Goal: Task Accomplishment & Management: Use online tool/utility

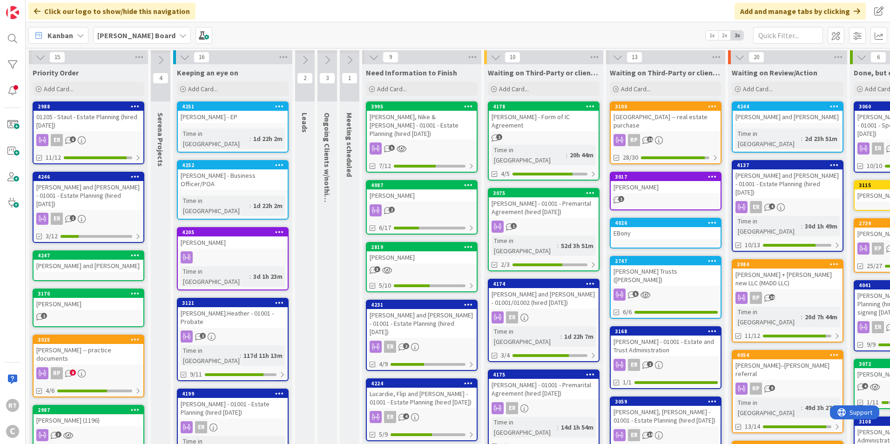
click at [665, 121] on div "[GEOGRAPHIC_DATA] -- real estate purchase" at bounding box center [666, 121] width 110 height 20
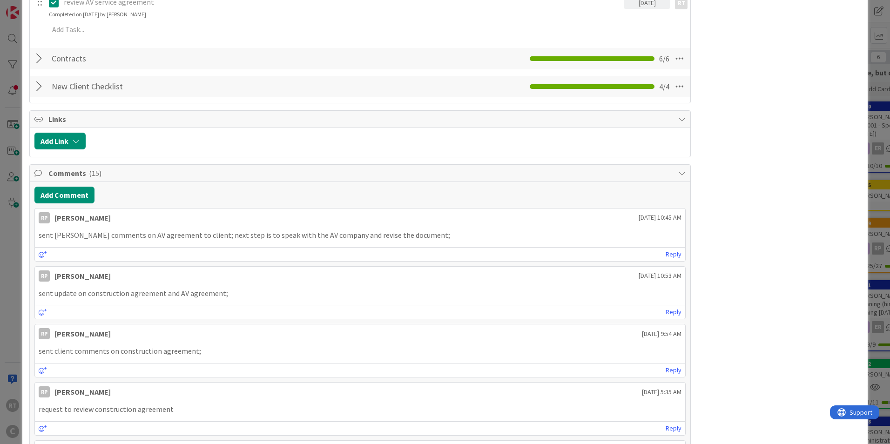
scroll to position [791, 0]
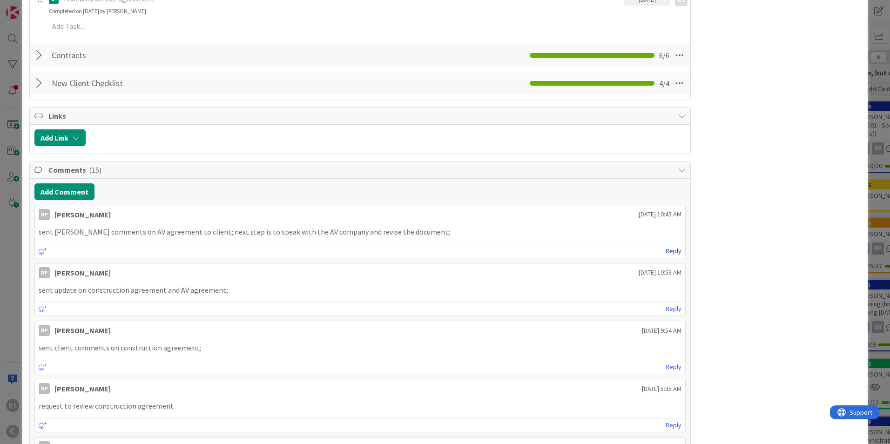
click at [672, 245] on link "Reply" at bounding box center [674, 251] width 16 height 12
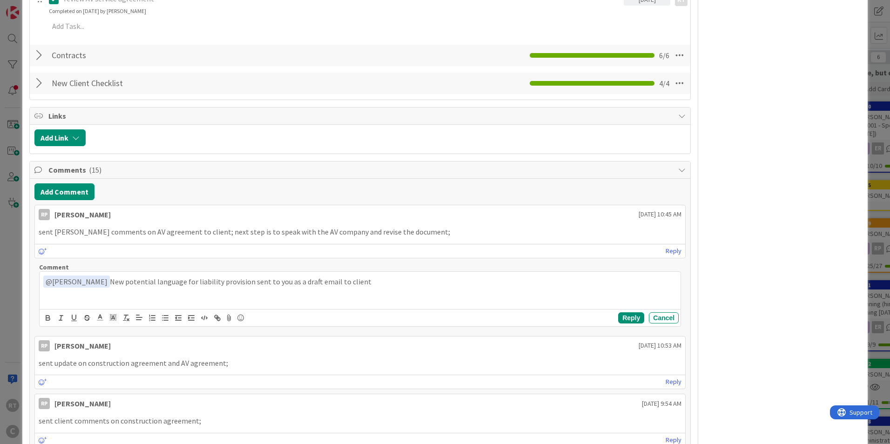
click at [280, 276] on p "﻿ @ [PERSON_NAME] ﻿ New potential language for liability provision sent to you …" at bounding box center [359, 282] width 633 height 13
click at [622, 312] on button "Reply" at bounding box center [631, 317] width 26 height 11
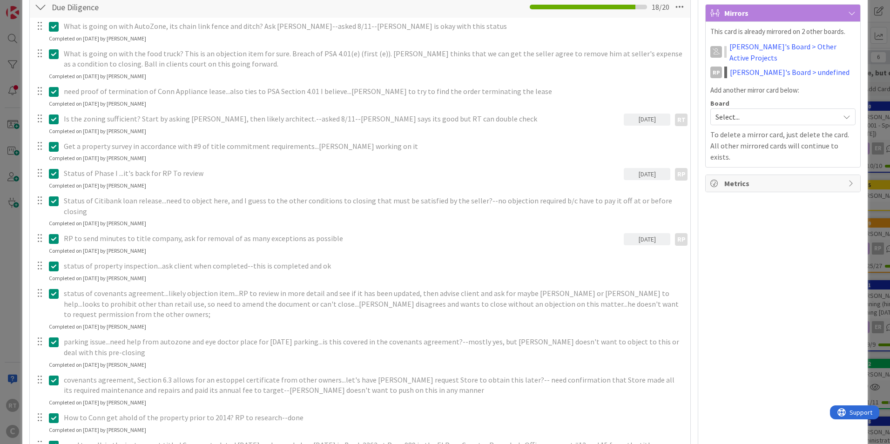
scroll to position [0, 0]
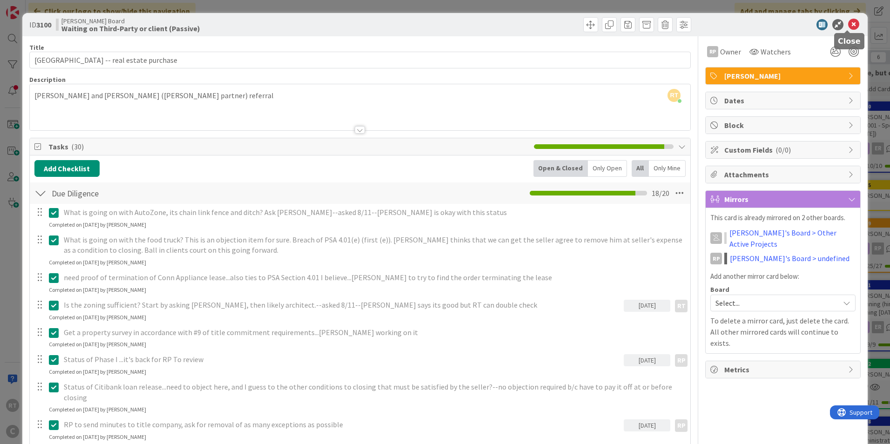
click at [848, 20] on icon at bounding box center [853, 24] width 11 height 11
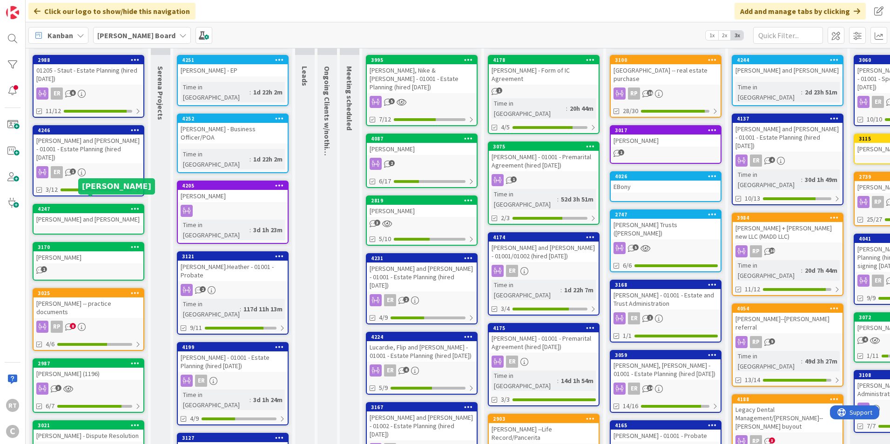
click at [84, 206] on div "4247" at bounding box center [91, 209] width 106 height 7
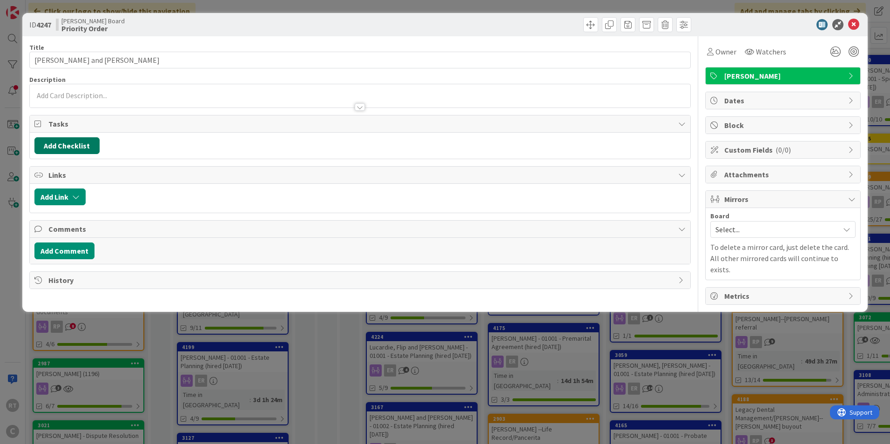
click at [61, 153] on button "Add Checklist" at bounding box center [66, 145] width 65 height 17
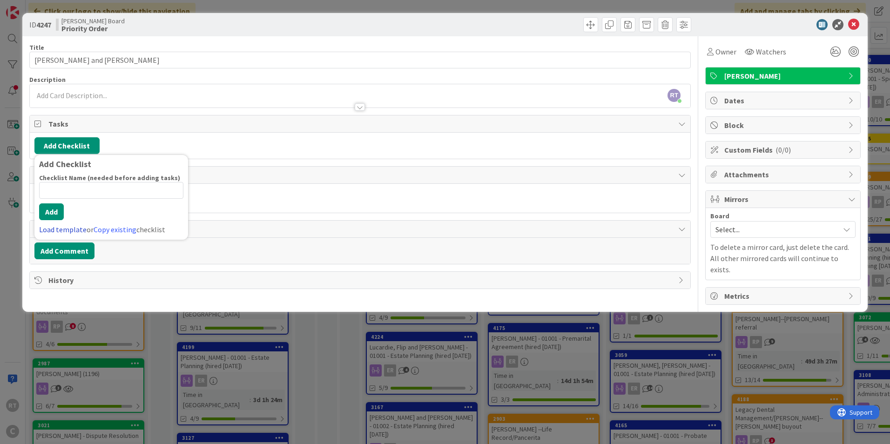
click at [68, 229] on link "Load template" at bounding box center [62, 229] width 47 height 9
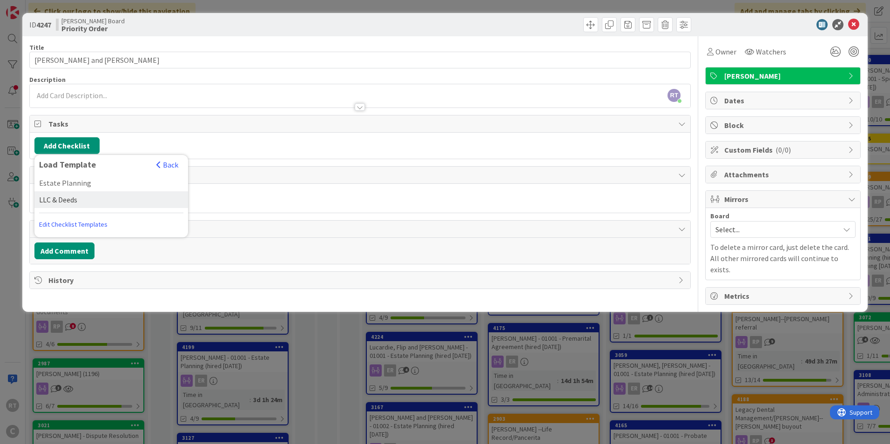
click at [59, 202] on div "LLC & Deeds" at bounding box center [111, 199] width 154 height 17
click at [57, 220] on div "Checklist Name (needed before adding tasks) 11 / 64 LLC & Deeds Add Load templa…" at bounding box center [111, 204] width 144 height 61
click at [49, 216] on button "Add" at bounding box center [51, 211] width 25 height 17
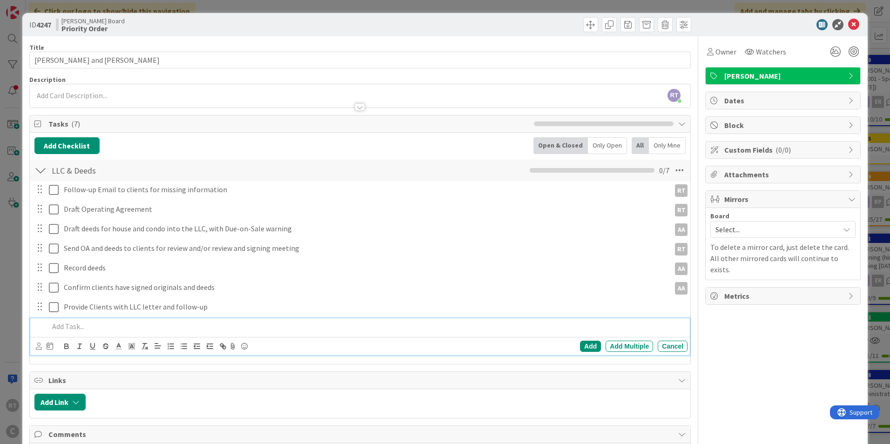
click at [710, 328] on div "Owner Watchers [PERSON_NAME] Dates Block Custom Fields ( 0/0 ) Attachments Mirr…" at bounding box center [782, 265] width 155 height 458
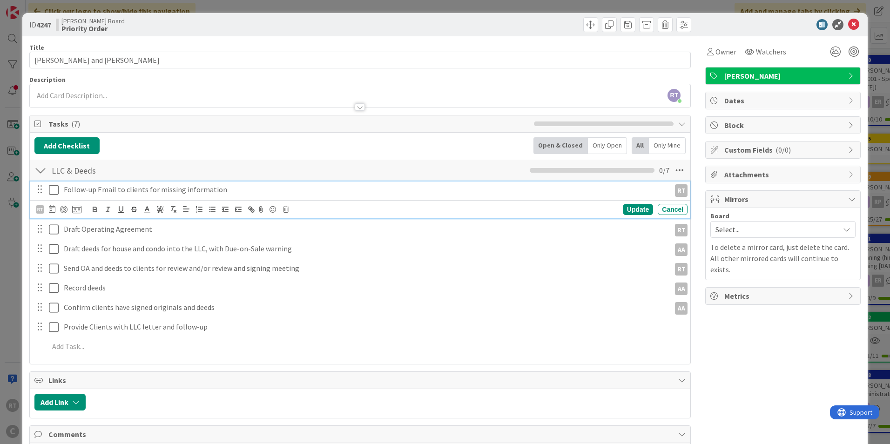
click at [55, 192] on icon at bounding box center [54, 189] width 10 height 11
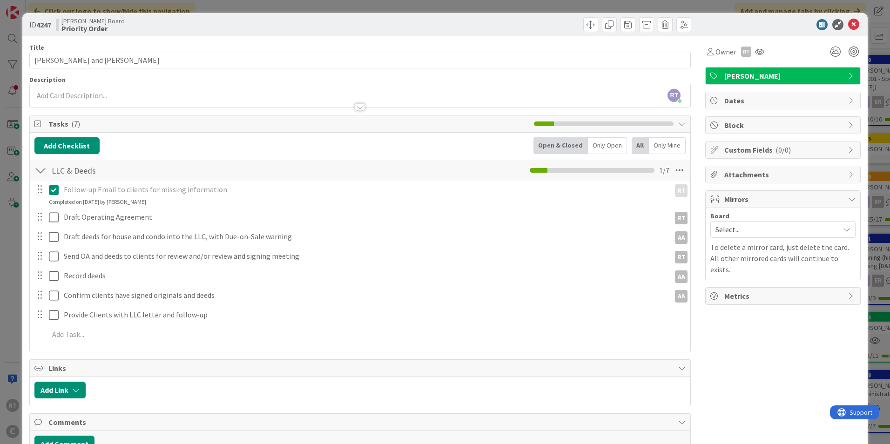
click at [43, 174] on div at bounding box center [40, 170] width 12 height 17
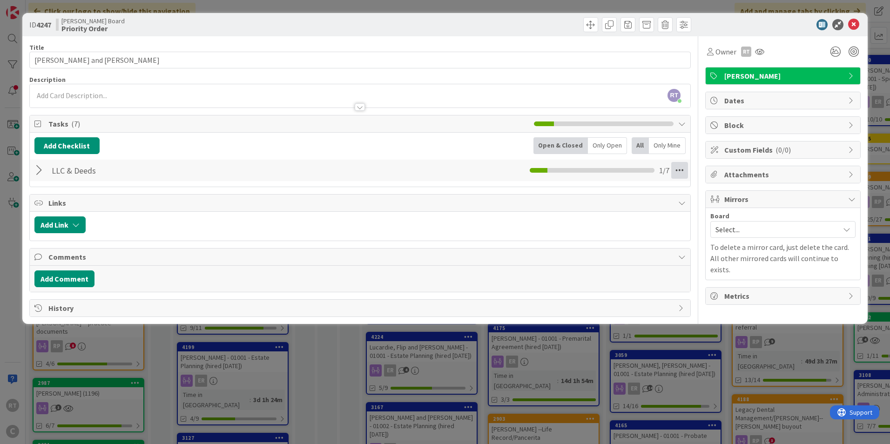
click at [687, 168] on icon at bounding box center [679, 170] width 17 height 17
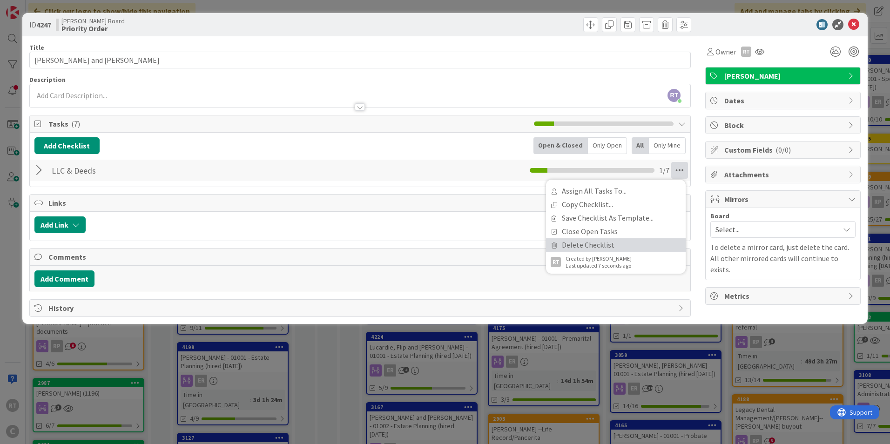
click at [591, 242] on link "Delete Checklist" at bounding box center [616, 244] width 140 height 13
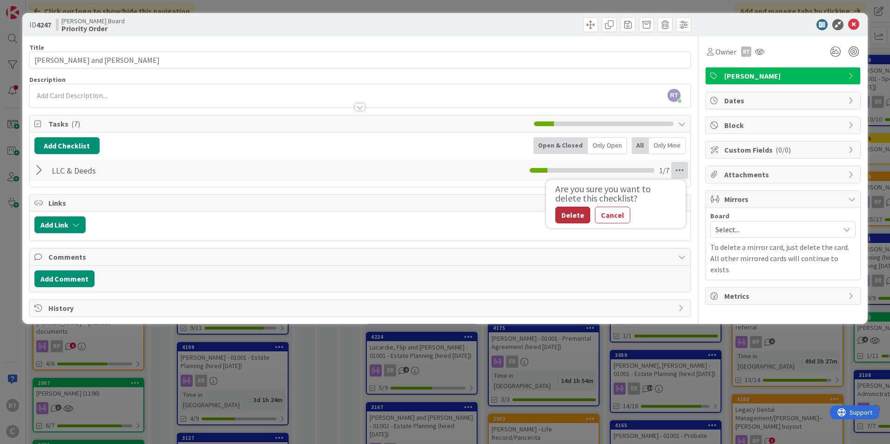
click at [577, 214] on button "Delete" at bounding box center [572, 215] width 35 height 17
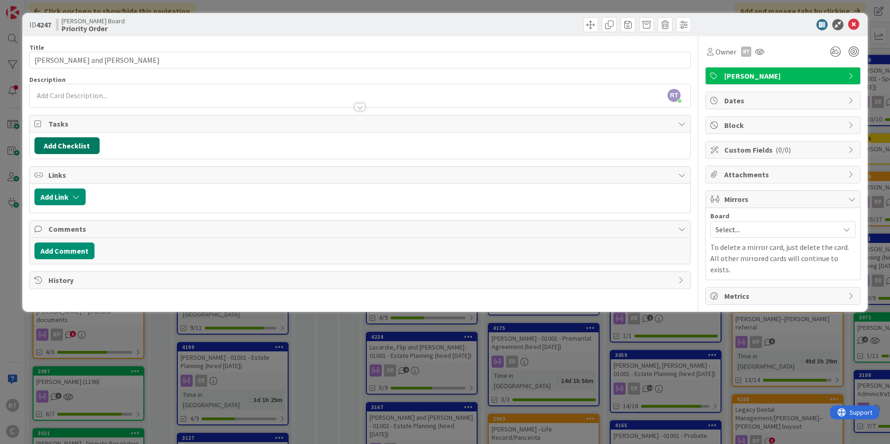
click at [72, 150] on button "Add Checklist" at bounding box center [66, 145] width 65 height 17
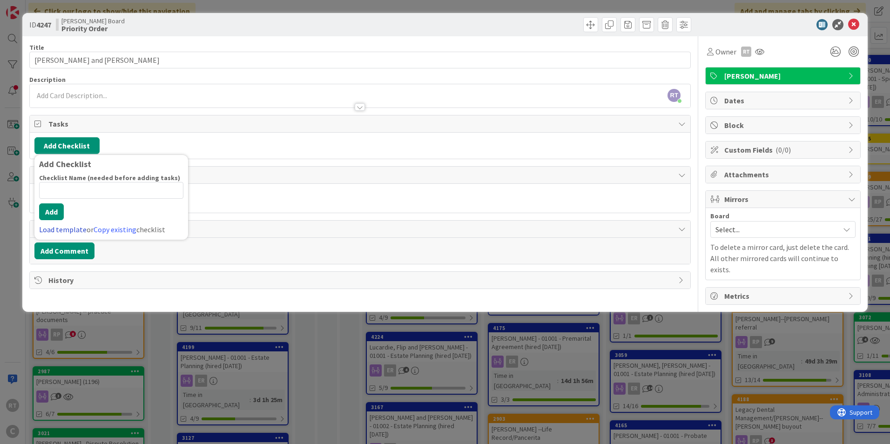
click at [68, 233] on link "Load template" at bounding box center [62, 229] width 47 height 9
click at [69, 187] on div "Estate Planning" at bounding box center [111, 183] width 154 height 17
click at [54, 219] on button "Add" at bounding box center [51, 211] width 25 height 17
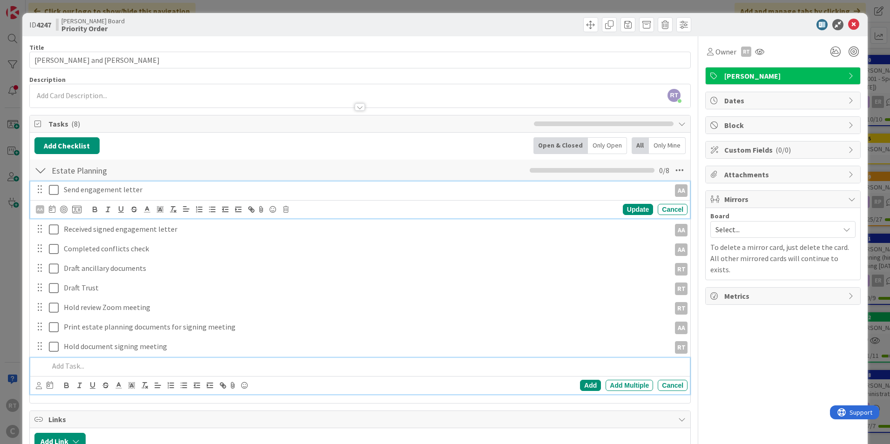
click at [51, 193] on icon at bounding box center [54, 189] width 10 height 11
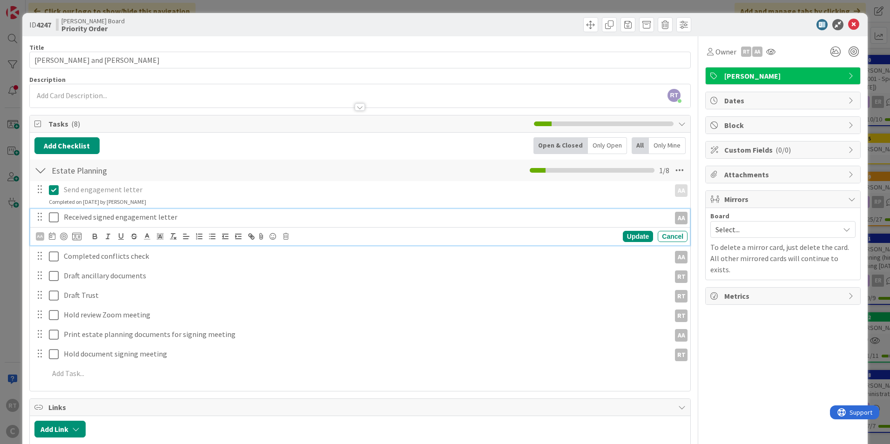
click at [52, 212] on icon at bounding box center [54, 217] width 10 height 11
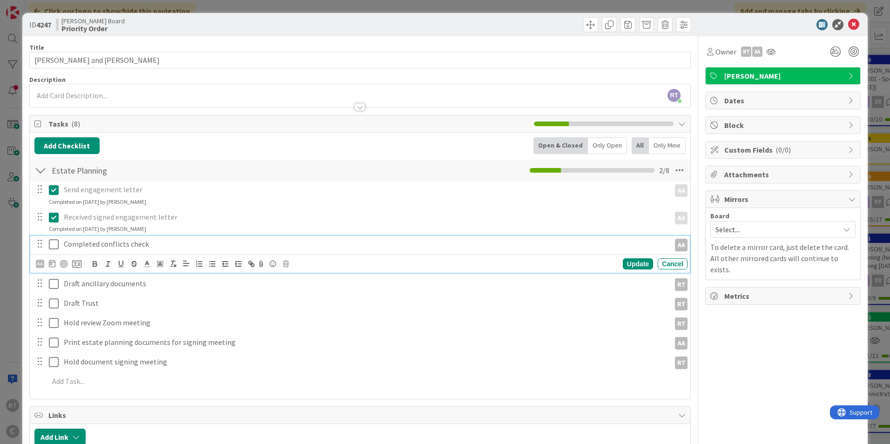
click at [56, 244] on icon at bounding box center [54, 244] width 10 height 11
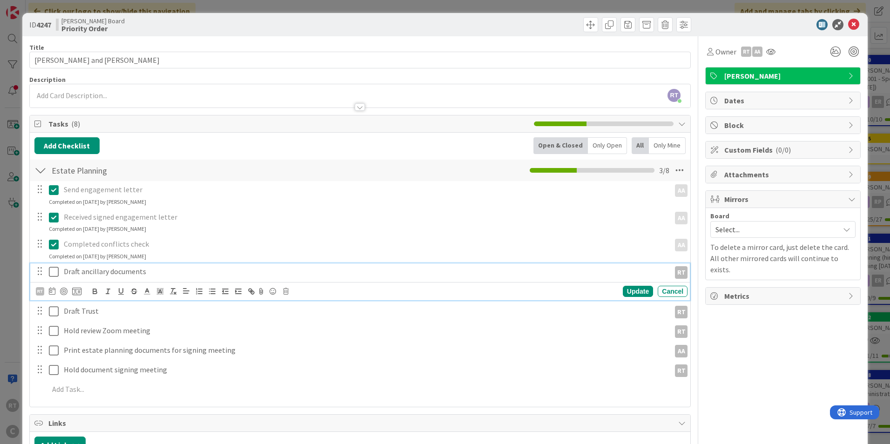
click at [52, 272] on icon at bounding box center [54, 271] width 10 height 11
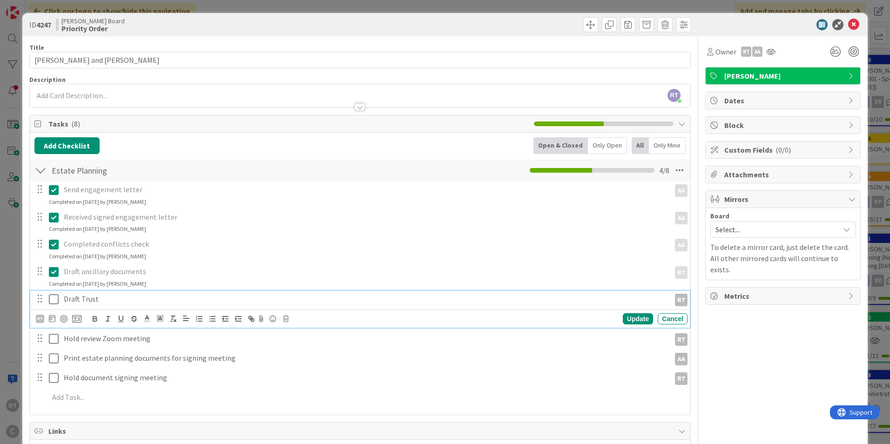
click at [74, 297] on p "Draft Trust" at bounding box center [365, 299] width 603 height 11
click at [84, 299] on p "Draft Trust" at bounding box center [365, 299] width 603 height 11
click at [53, 300] on icon at bounding box center [54, 299] width 10 height 11
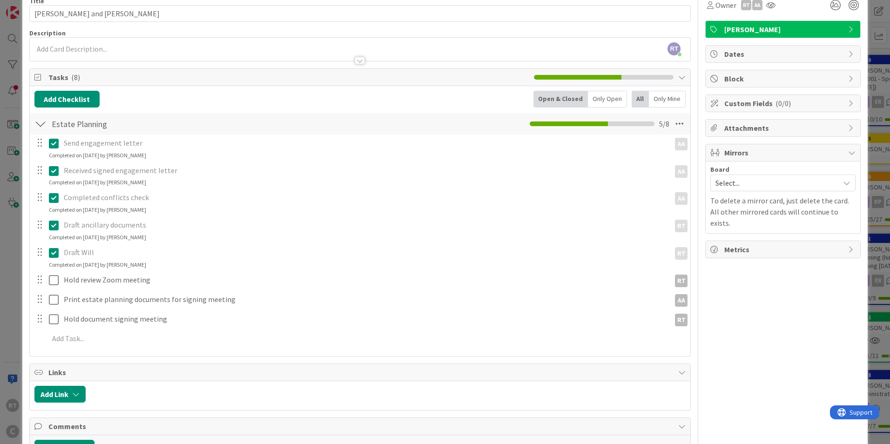
scroll to position [109, 0]
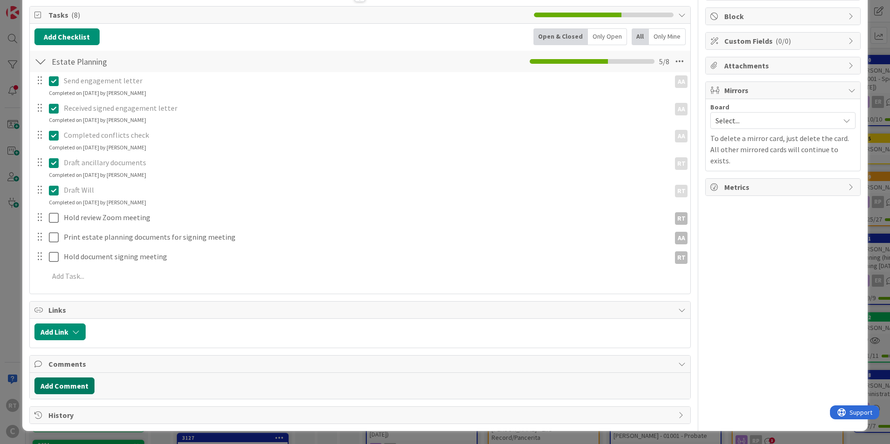
click at [61, 391] on button "Add Comment" at bounding box center [64, 385] width 60 height 17
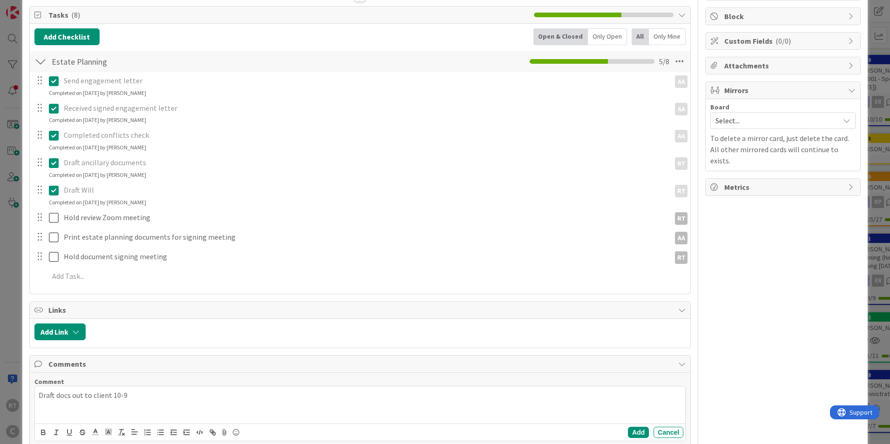
scroll to position [155, 0]
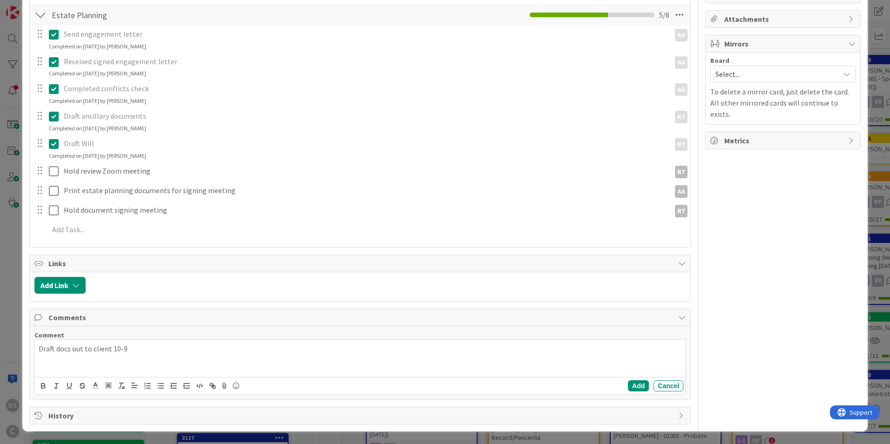
click at [620, 387] on div "Add Cancel" at bounding box center [360, 385] width 650 height 17
click at [625, 379] on div "Add Cancel" at bounding box center [360, 385] width 650 height 17
click at [629, 383] on button "Add" at bounding box center [638, 385] width 21 height 11
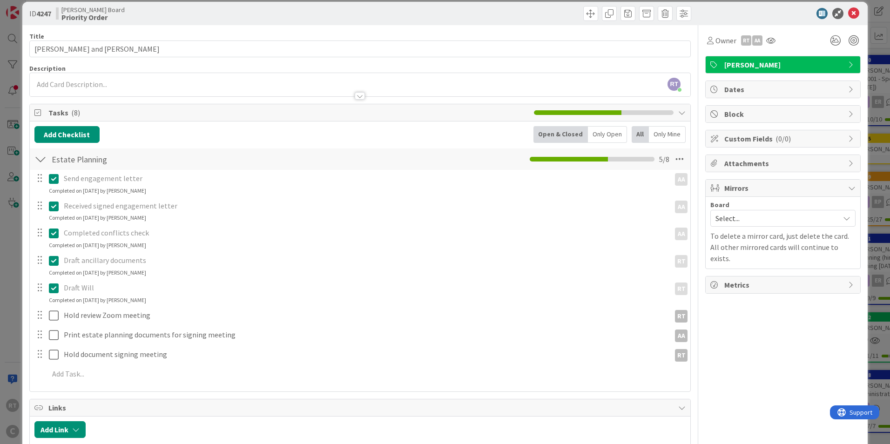
scroll to position [0, 0]
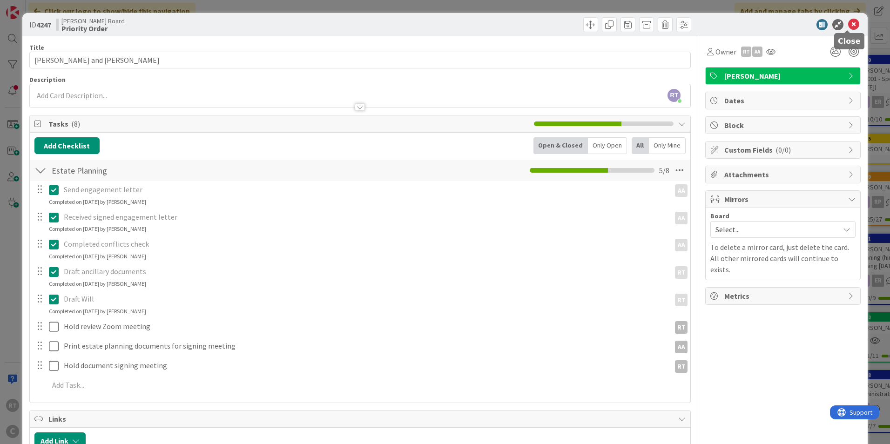
click at [851, 25] on icon at bounding box center [853, 24] width 11 height 11
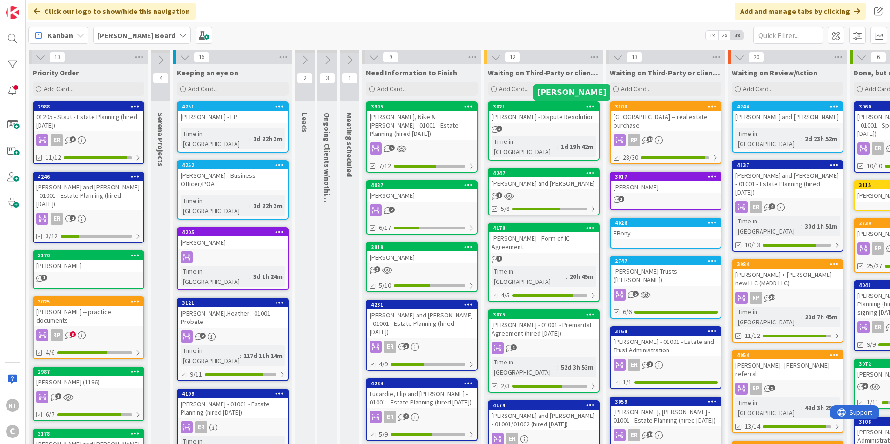
click at [516, 116] on div "[PERSON_NAME] - Dispute Resolution" at bounding box center [544, 117] width 110 height 12
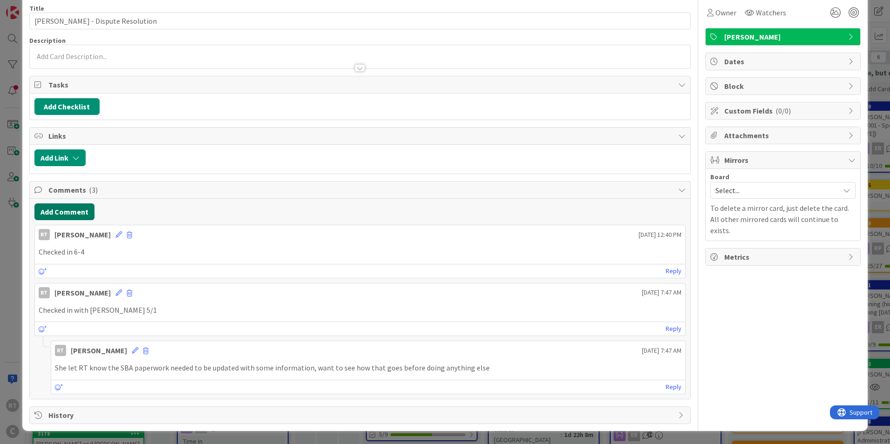
click at [80, 210] on button "Add Comment" at bounding box center [64, 211] width 60 height 17
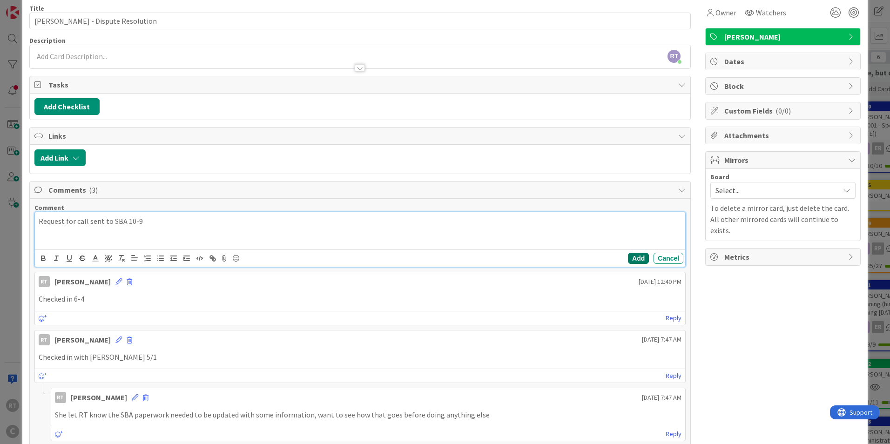
click at [628, 256] on button "Add" at bounding box center [638, 258] width 21 height 11
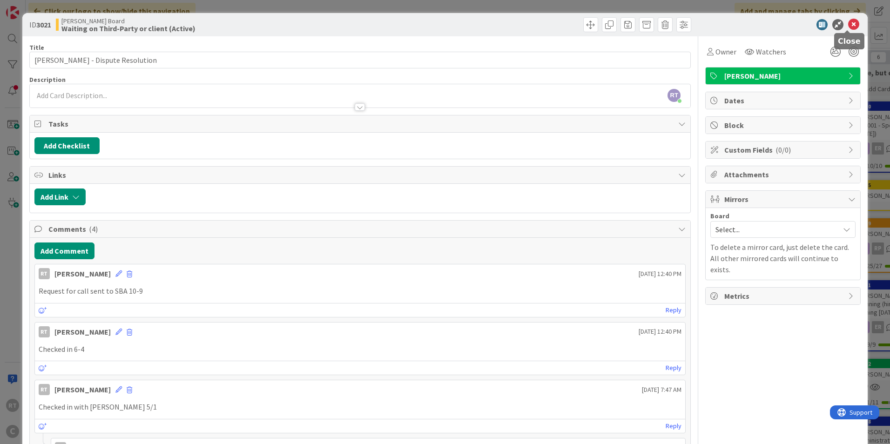
click at [849, 26] on icon at bounding box center [853, 24] width 11 height 11
